Goal: Go to known website: Access a specific website the user already knows

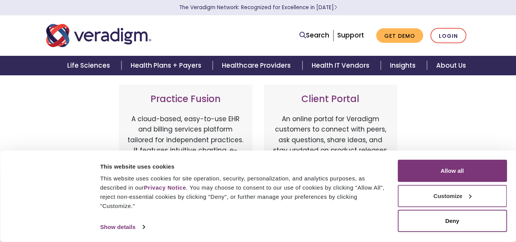
scroll to position [267, 0]
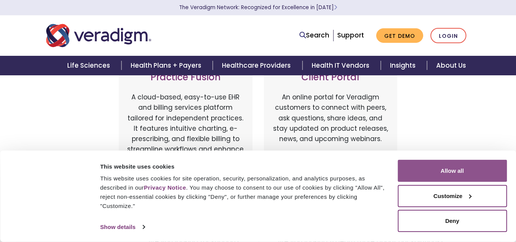
click at [452, 167] on button "Allow all" at bounding box center [451, 171] width 109 height 22
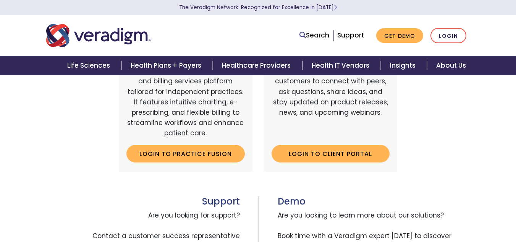
scroll to position [343, 0]
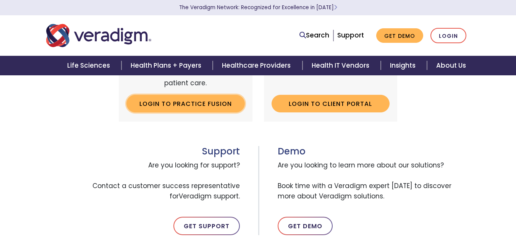
click at [178, 101] on link "Login to Practice Fusion" at bounding box center [185, 104] width 118 height 18
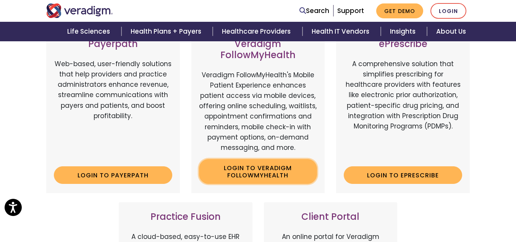
scroll to position [116, 0]
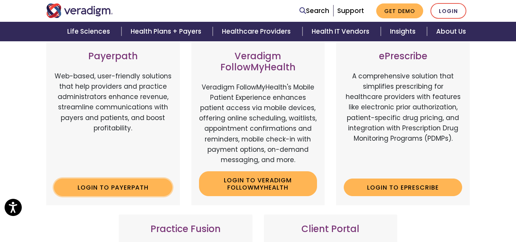
click at [146, 187] on link "Login to Payerpath" at bounding box center [113, 187] width 118 height 18
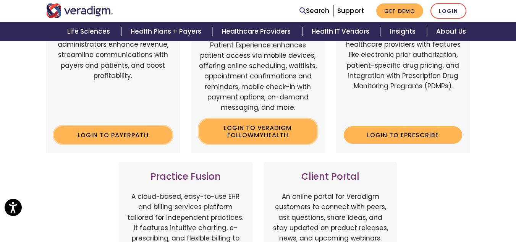
scroll to position [191, 0]
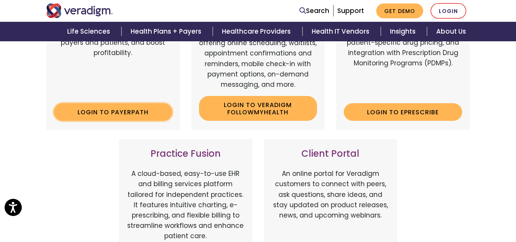
click at [142, 109] on link "Login to Payerpath" at bounding box center [113, 112] width 118 height 18
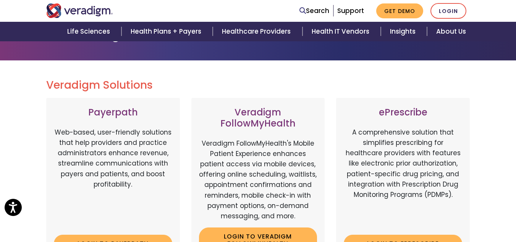
scroll to position [114, 0]
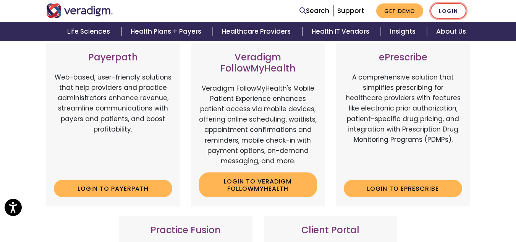
click at [448, 9] on link "Login" at bounding box center [448, 11] width 36 height 16
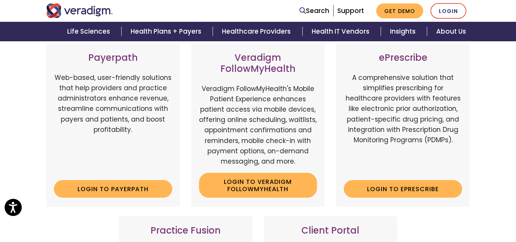
scroll to position [114, 0]
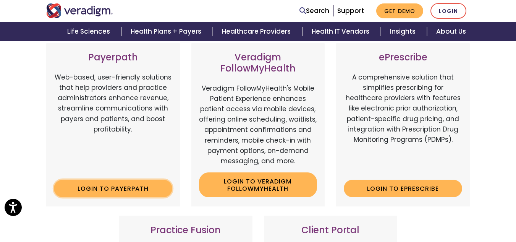
click at [106, 189] on link "Login to Payerpath" at bounding box center [113, 188] width 118 height 18
